Goal: Transaction & Acquisition: Purchase product/service

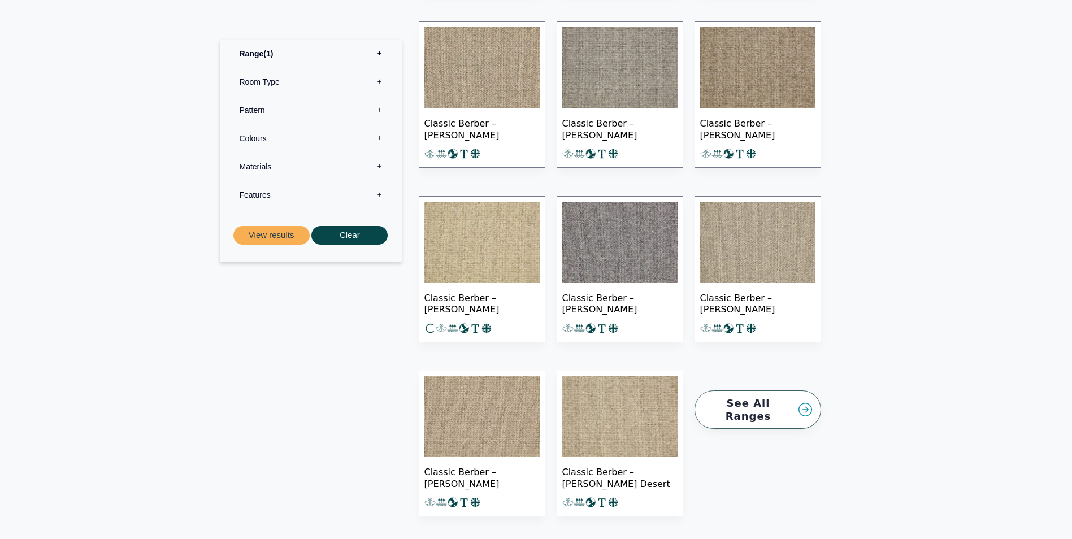
scroll to position [1299, 0]
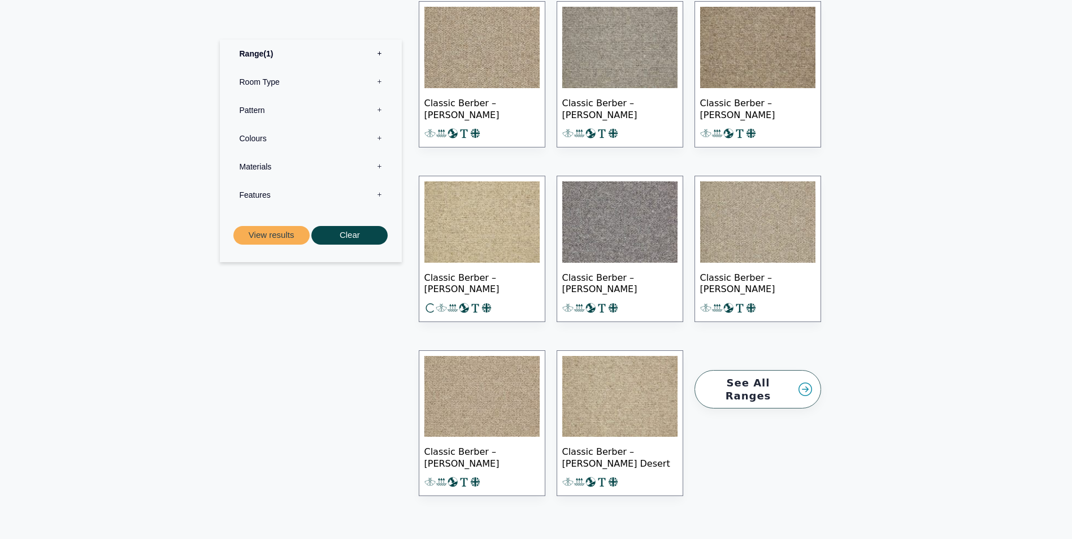
click at [498, 382] on img at bounding box center [481, 396] width 115 height 81
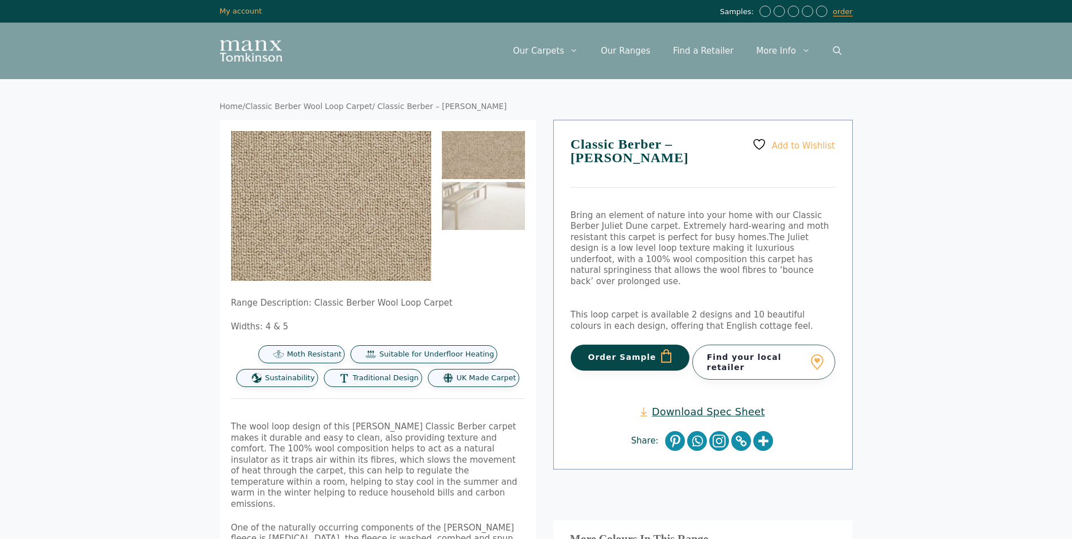
click at [621, 345] on button "Order Sample" at bounding box center [630, 358] width 119 height 26
click at [330, 105] on link "Classic Berber Wool Loop Carpet" at bounding box center [308, 106] width 127 height 9
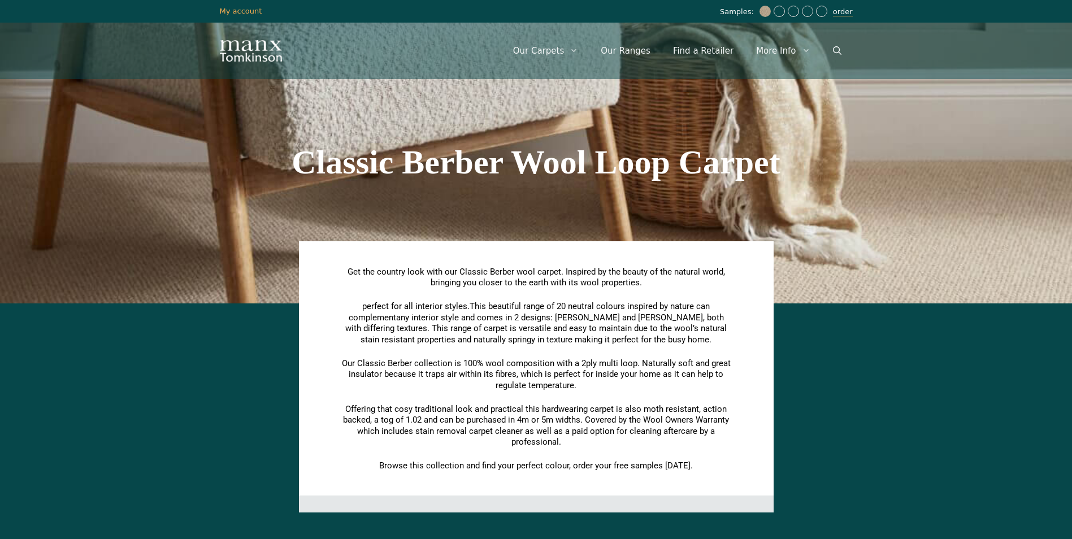
click at [843, 11] on link "order" at bounding box center [843, 11] width 20 height 9
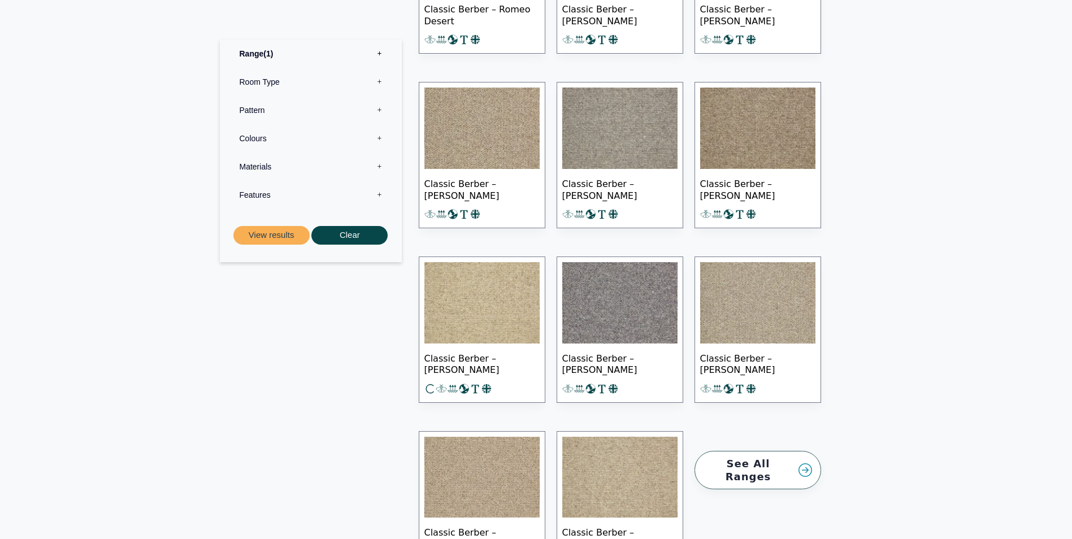
scroll to position [1356, 0]
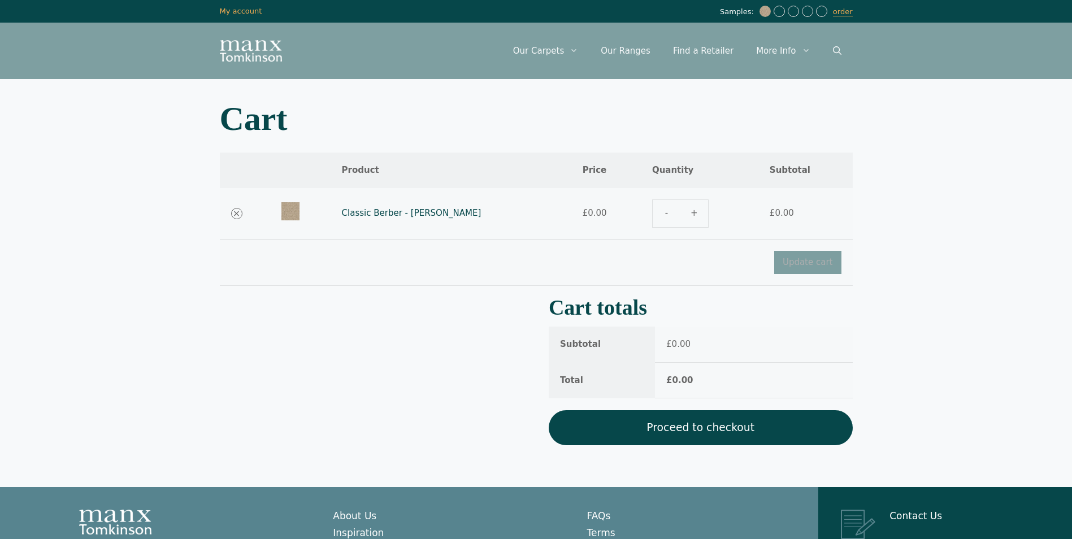
click at [737, 429] on link "Proceed to checkout" at bounding box center [700, 427] width 304 height 35
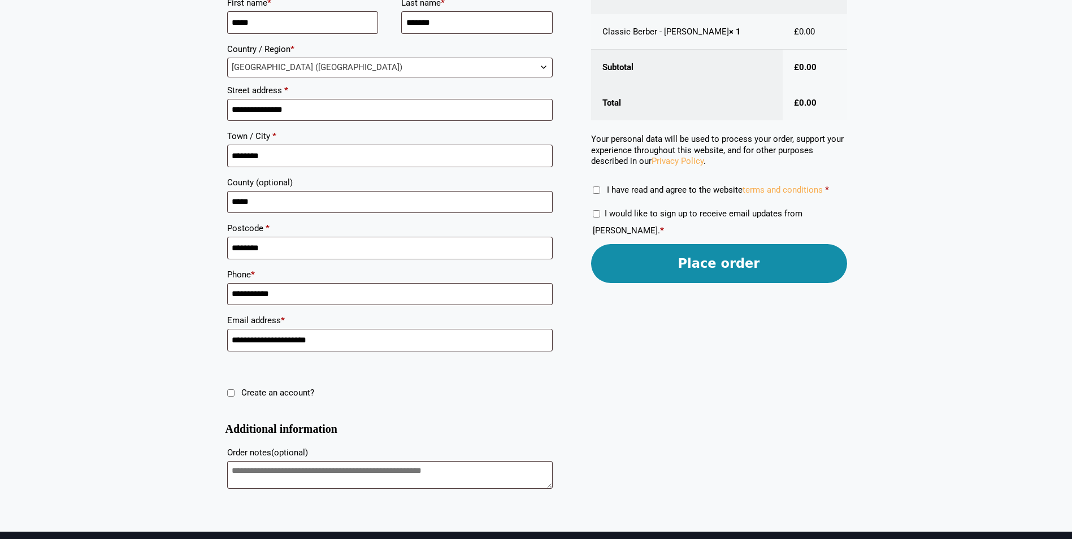
scroll to position [274, 0]
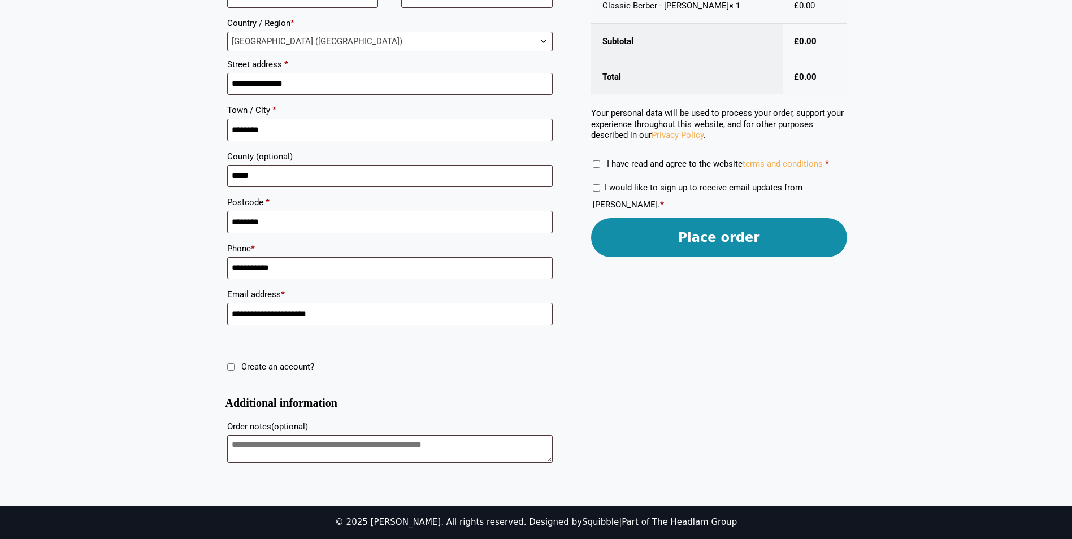
click at [698, 238] on button "Place order" at bounding box center [719, 237] width 256 height 39
